Goal: Information Seeking & Learning: Check status

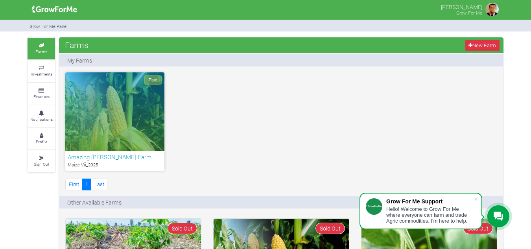
click at [133, 109] on div "Paid" at bounding box center [114, 111] width 99 height 79
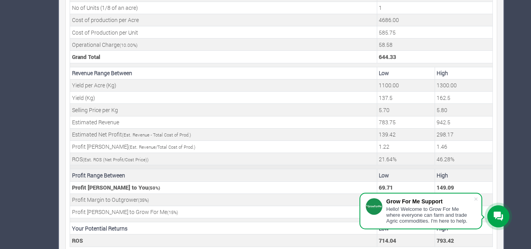
scroll to position [322, 0]
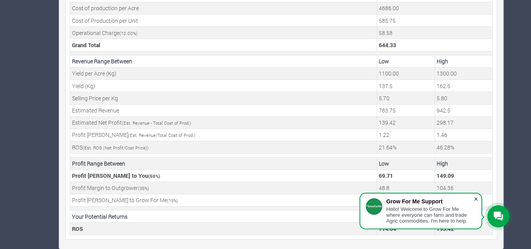
click at [475, 200] on span at bounding box center [476, 199] width 8 height 8
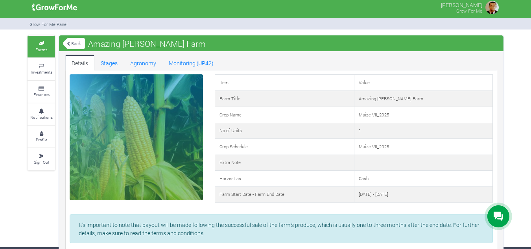
scroll to position [0, 0]
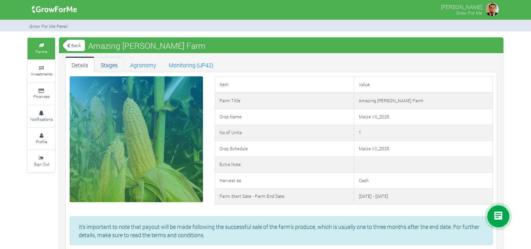
click at [111, 64] on link "Stages" at bounding box center [108, 65] width 29 height 16
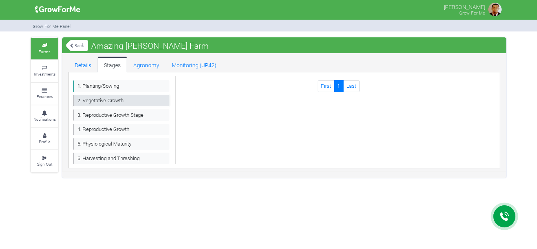
click at [147, 98] on link "2. Vegetative Growth" at bounding box center [121, 100] width 97 height 11
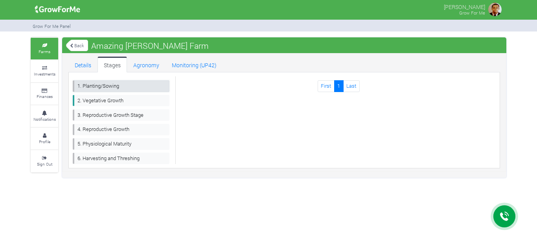
click at [140, 89] on link "1. Planting/Sowing" at bounding box center [121, 85] width 97 height 11
click at [138, 66] on link "Agronomy" at bounding box center [146, 65] width 39 height 16
click at [89, 63] on link "Details" at bounding box center [82, 65] width 29 height 16
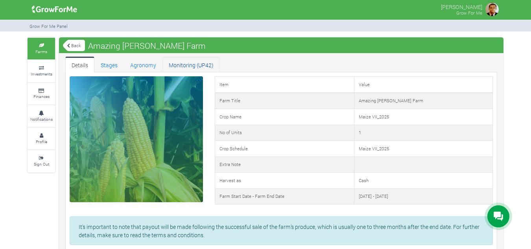
click at [177, 66] on link "Monitoring (UP42)" at bounding box center [190, 65] width 57 height 16
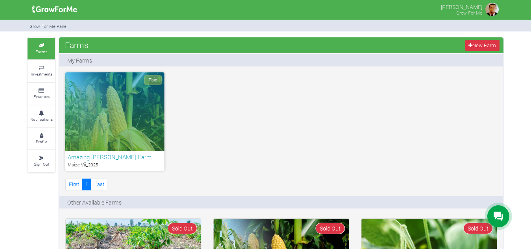
click at [153, 113] on div "Paid" at bounding box center [114, 111] width 99 height 79
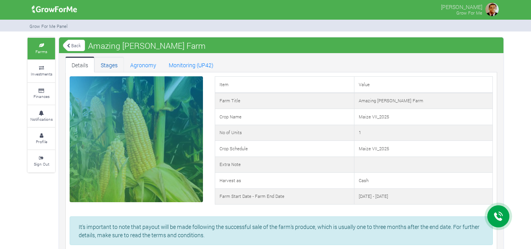
click at [109, 64] on link "Stages" at bounding box center [108, 65] width 29 height 16
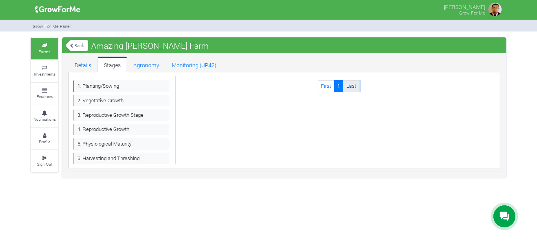
click at [346, 85] on link "Last" at bounding box center [351, 85] width 17 height 11
click at [323, 87] on link "First" at bounding box center [326, 85] width 17 height 11
click at [337, 88] on link "1" at bounding box center [338, 85] width 9 height 11
